Goal: Task Accomplishment & Management: Manage account settings

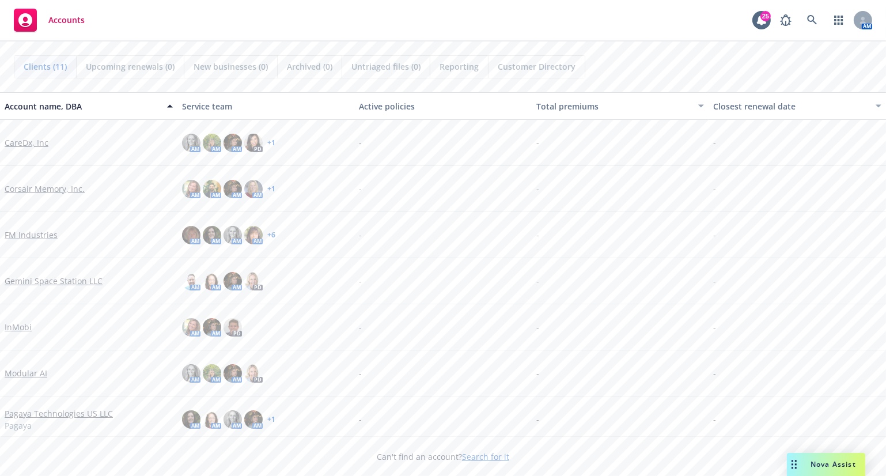
scroll to position [190, 0]
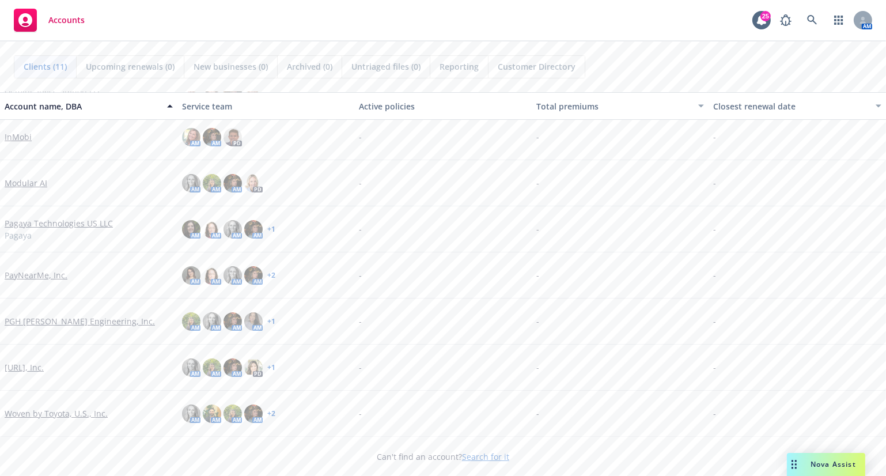
click at [31, 365] on link "Viz.ai, Inc." at bounding box center [24, 367] width 39 height 12
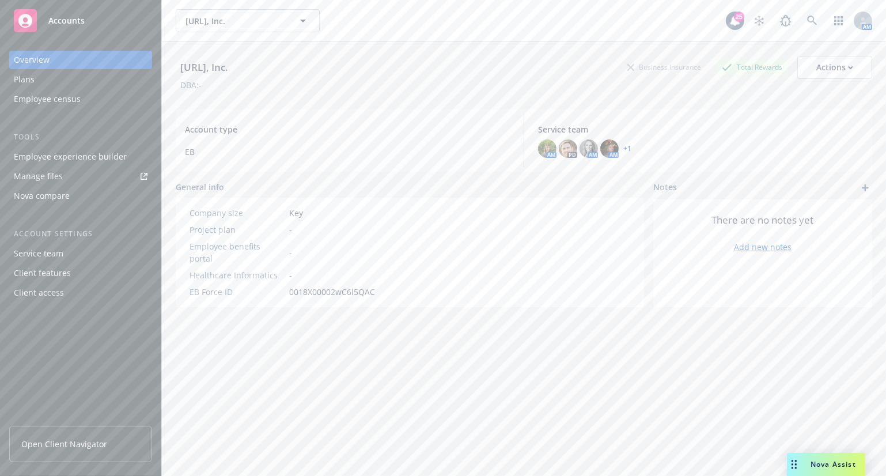
click at [107, 443] on link "Open Client Navigator" at bounding box center [80, 444] width 143 height 36
click at [91, 152] on div "Employee experience builder" at bounding box center [70, 156] width 113 height 18
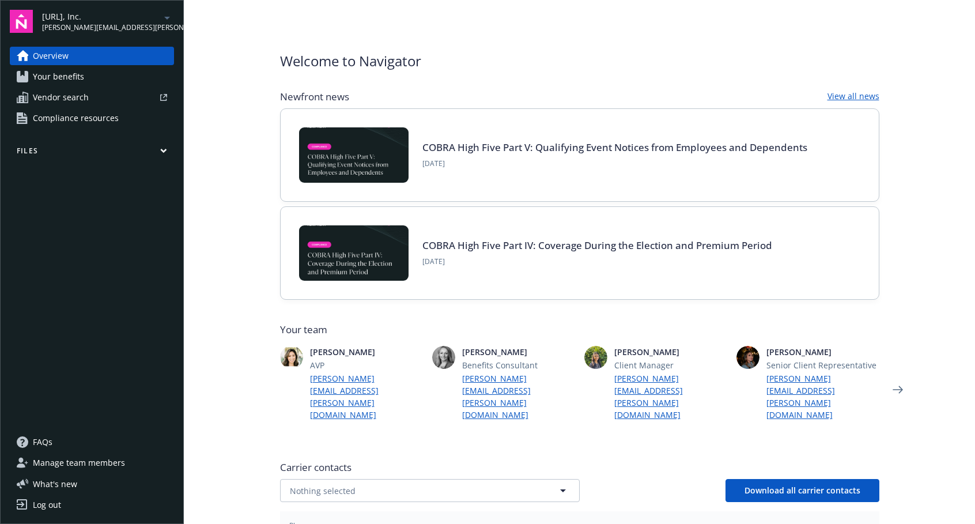
click at [168, 150] on button "Files" at bounding box center [92, 153] width 164 height 14
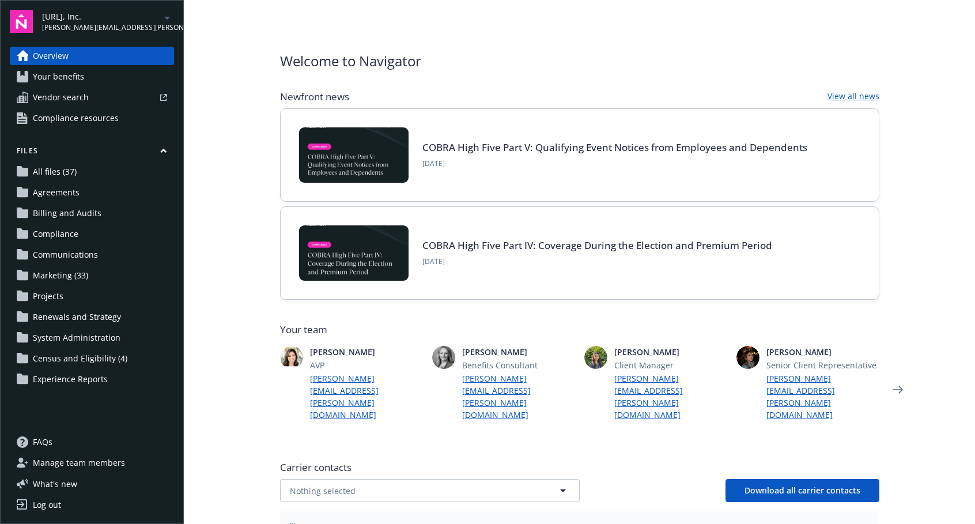
click at [168, 150] on button "Files" at bounding box center [92, 153] width 164 height 14
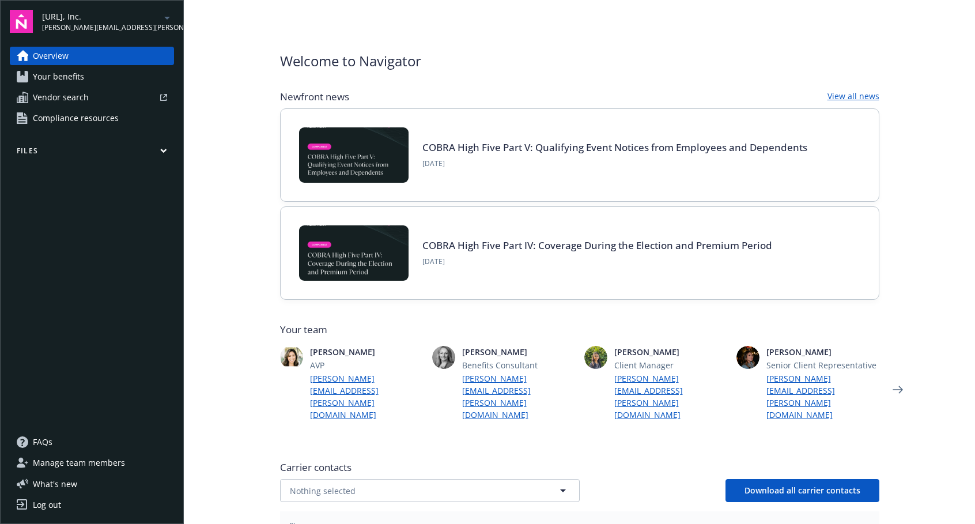
click at [66, 78] on span "Your benefits" at bounding box center [58, 76] width 51 height 18
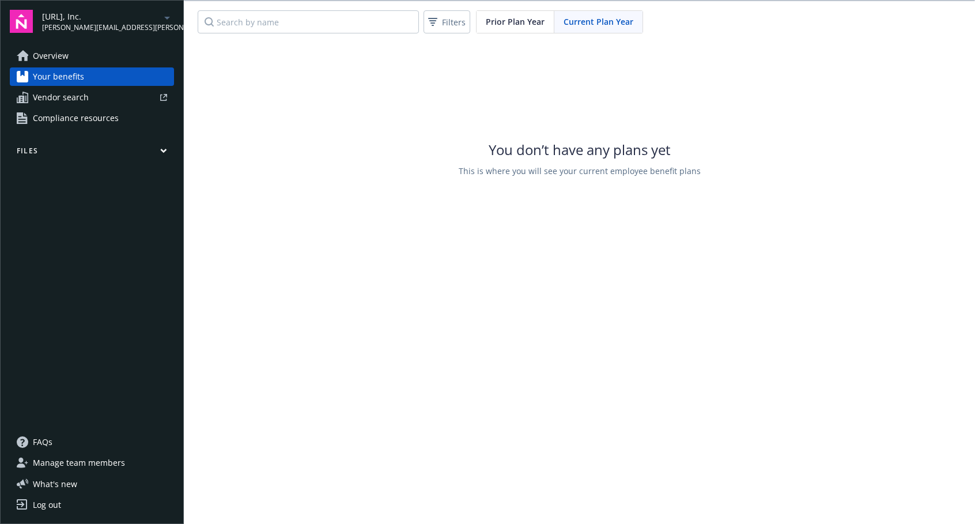
click at [86, 98] on span "Vendor search" at bounding box center [61, 97] width 56 height 18
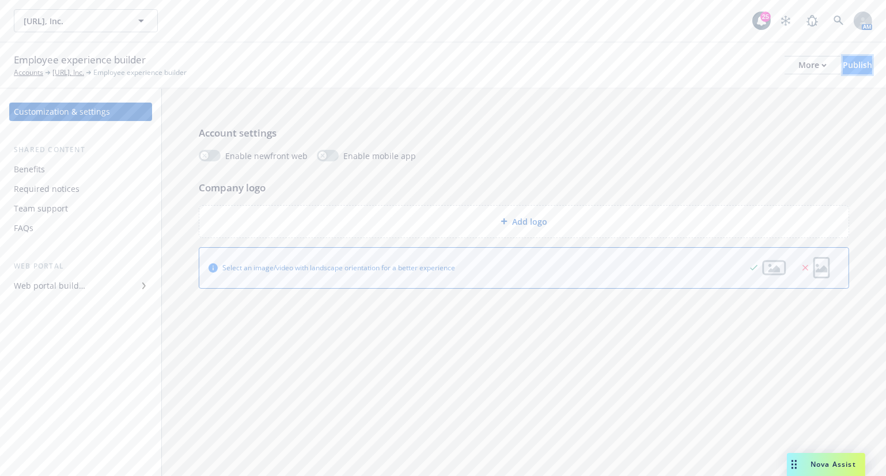
click at [843, 63] on div "Publish" at bounding box center [857, 64] width 29 height 17
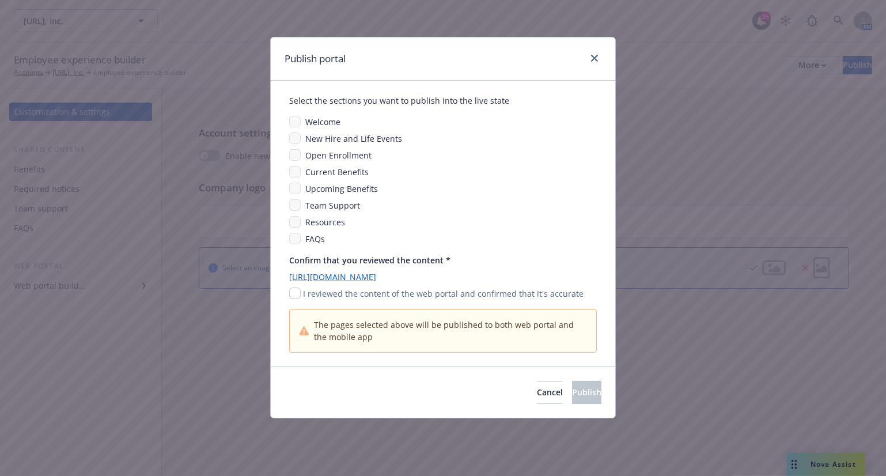
click at [352, 153] on span "Open Enrollment" at bounding box center [338, 155] width 66 height 11
click at [324, 97] on div "Select the sections you want to publish into the live state" at bounding box center [443, 100] width 308 height 12
click at [301, 143] on div "New Hire and Life Events" at bounding box center [353, 138] width 104 height 12
click at [293, 245] on div "Select the sections you want to publish into the live state Welcome New Hire an…" at bounding box center [443, 223] width 308 height 258
click at [537, 397] on span "Cancel" at bounding box center [550, 391] width 26 height 11
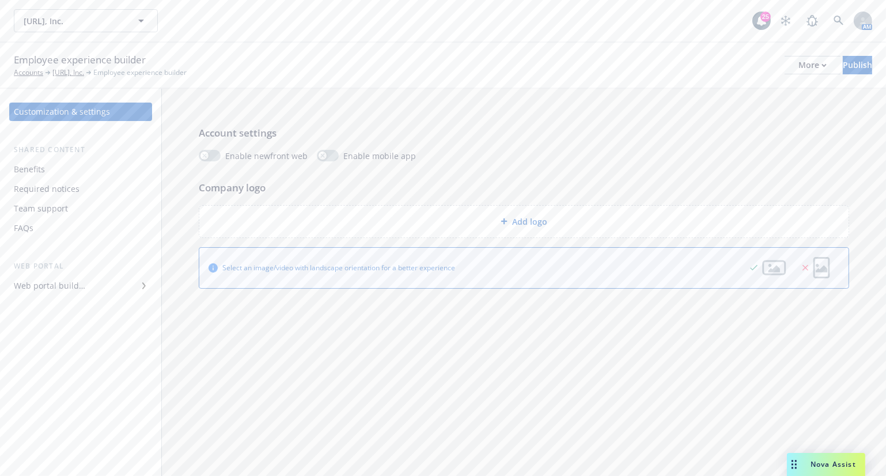
click at [51, 168] on div "Benefits" at bounding box center [81, 169] width 134 height 18
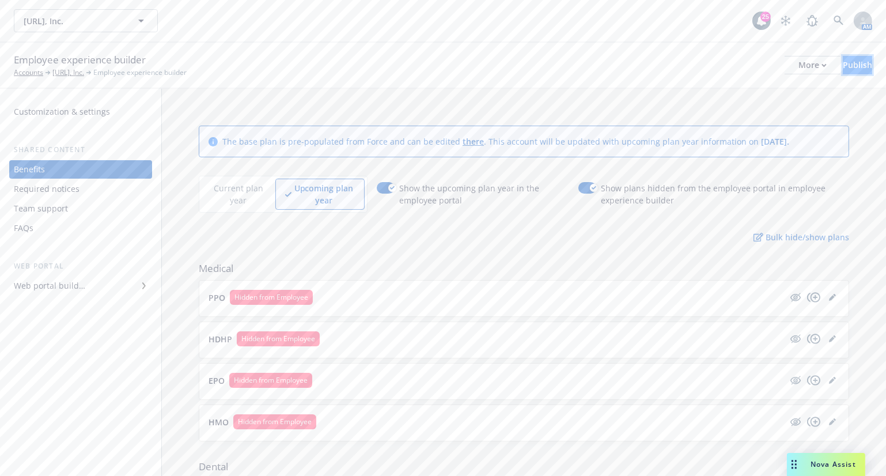
click at [843, 62] on div "Publish" at bounding box center [857, 64] width 29 height 17
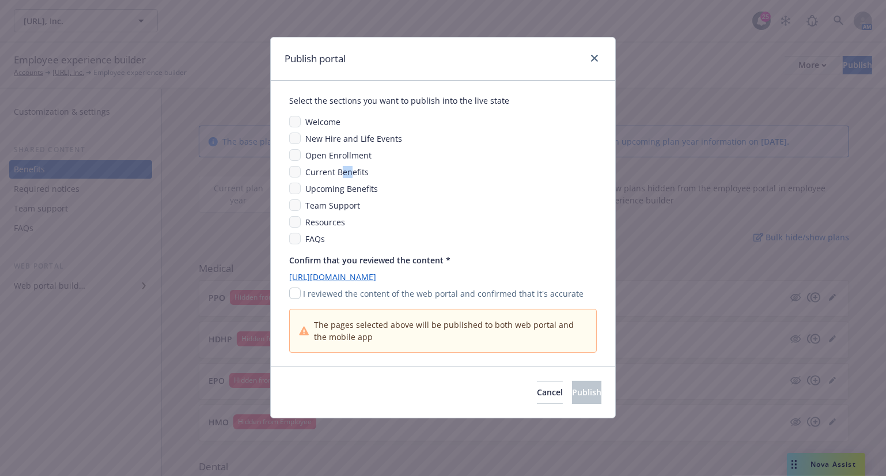
drag, startPoint x: 348, startPoint y: 169, endPoint x: 333, endPoint y: 156, distance: 19.6
click at [340, 166] on span "Current Benefits" at bounding box center [336, 171] width 63 height 11
click at [325, 150] on span "Open Enrollment" at bounding box center [338, 155] width 66 height 11
click at [301, 164] on div "Welcome New Hire and Life Events Open Enrollment Current Benefits Upcoming Bene…" at bounding box center [443, 180] width 308 height 129
drag, startPoint x: 309, startPoint y: 189, endPoint x: 306, endPoint y: 195, distance: 7.0
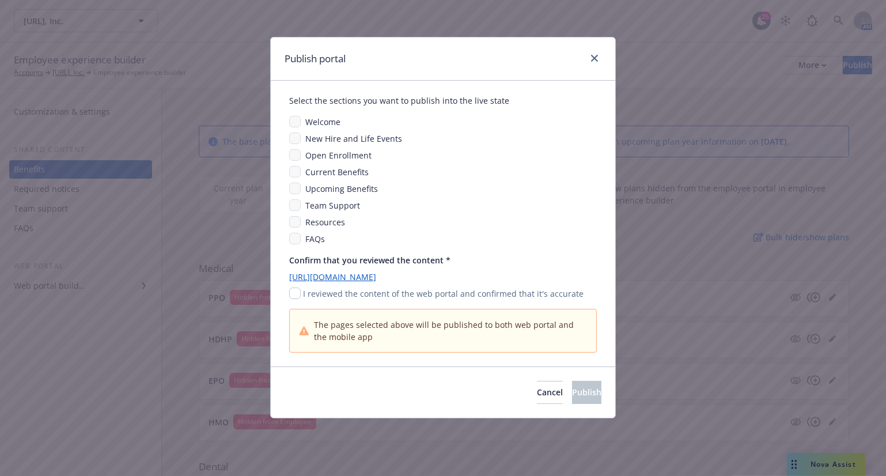
click at [306, 195] on div "Welcome New Hire and Life Events Open Enrollment Current Benefits Upcoming Bene…" at bounding box center [443, 180] width 308 height 129
click at [294, 293] on input "checkbox" at bounding box center [295, 293] width 12 height 12
checkbox input "true"
click at [537, 394] on span "Cancel" at bounding box center [550, 391] width 26 height 11
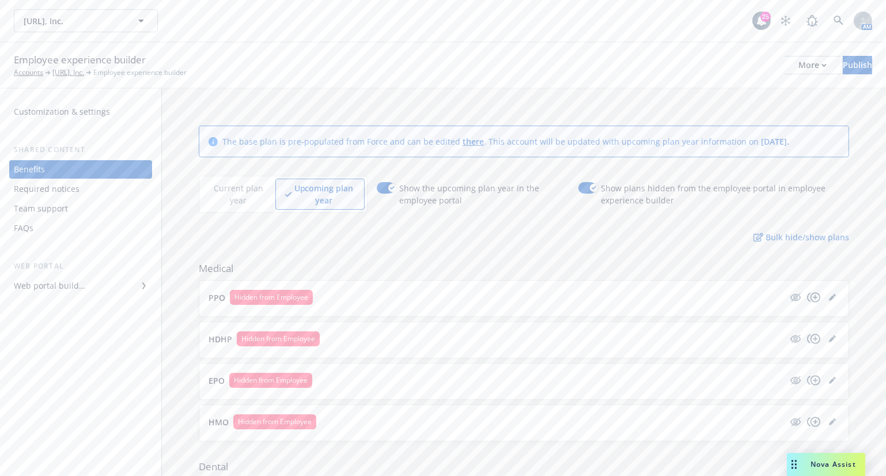
click at [36, 190] on div "Required notices" at bounding box center [47, 189] width 66 height 18
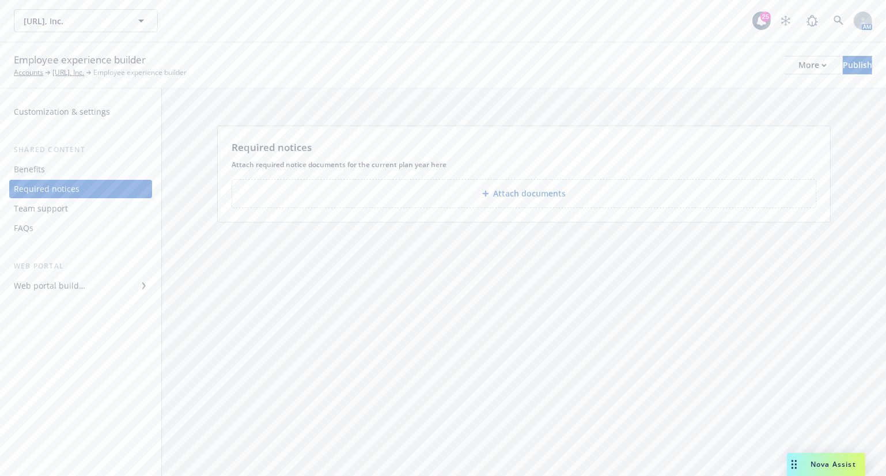
click at [99, 208] on div "Team support" at bounding box center [81, 208] width 134 height 18
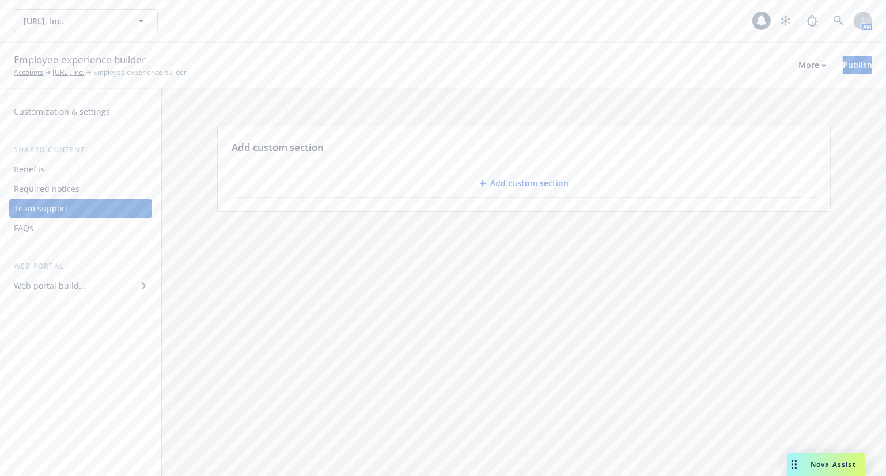
drag, startPoint x: 86, startPoint y: 230, endPoint x: 120, endPoint y: 248, distance: 38.1
click at [86, 231] on div "FAQs" at bounding box center [81, 228] width 134 height 18
